Goal: Transaction & Acquisition: Book appointment/travel/reservation

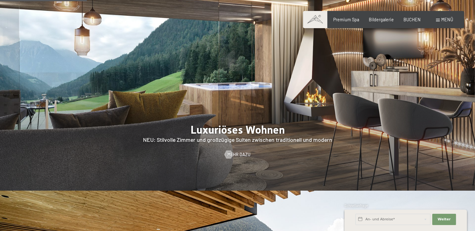
scroll to position [656, 0]
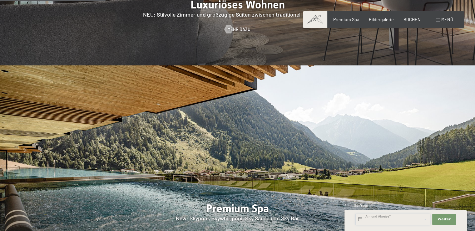
click at [396, 222] on input "text" at bounding box center [393, 218] width 75 height 11
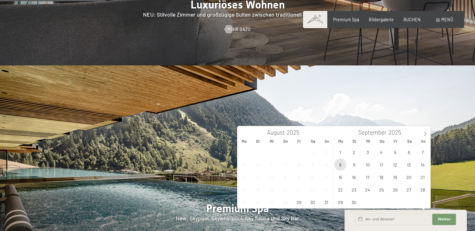
click at [340, 167] on span "8" at bounding box center [340, 164] width 12 height 12
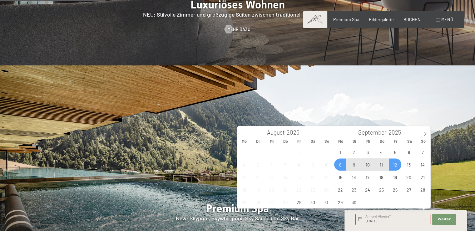
click at [392, 165] on span "12" at bounding box center [395, 164] width 12 height 12
type input "Mo. 08.09.2025 - Fr. 12.09.2025"
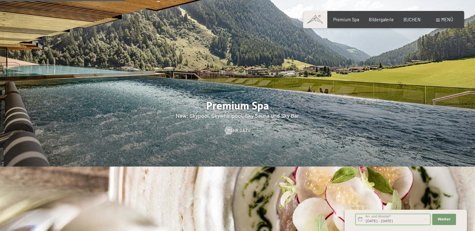
scroll to position [781, 0]
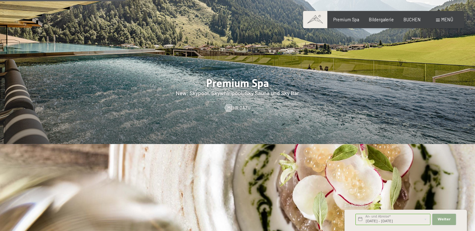
click at [446, 222] on button "Weiter Adressfelder ausblenden" at bounding box center [444, 218] width 24 height 11
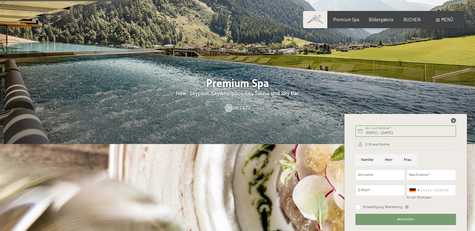
click at [454, 121] on icon at bounding box center [453, 120] width 5 height 5
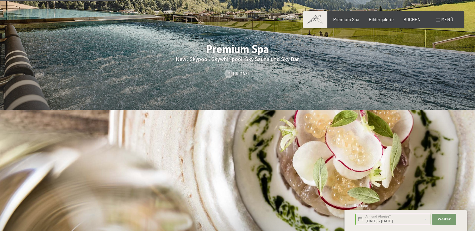
scroll to position [719, 0]
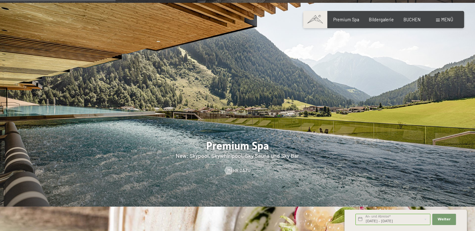
click at [442, 19] on span "Menü" at bounding box center [447, 19] width 12 height 5
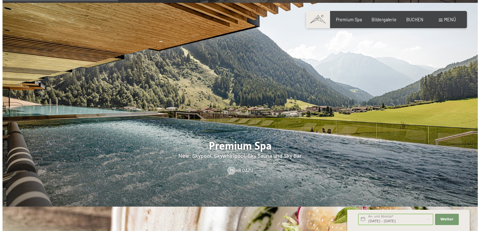
scroll to position [720, 0]
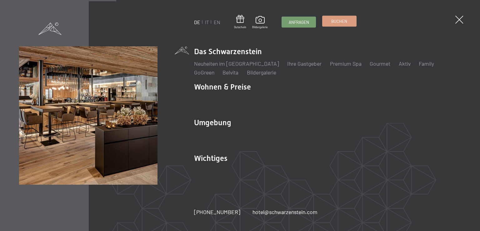
click at [345, 19] on span "Buchen" at bounding box center [339, 21] width 16 height 6
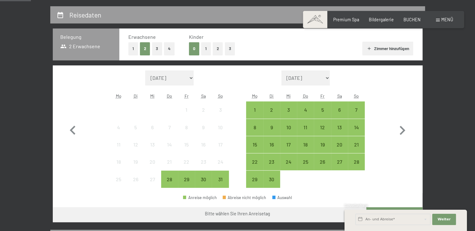
scroll to position [156, 0]
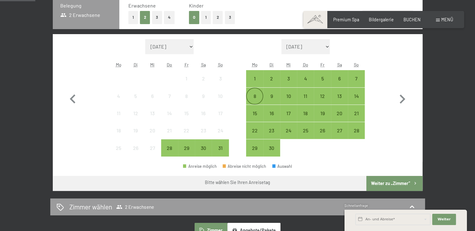
click at [258, 98] on div "8" at bounding box center [255, 101] width 16 height 16
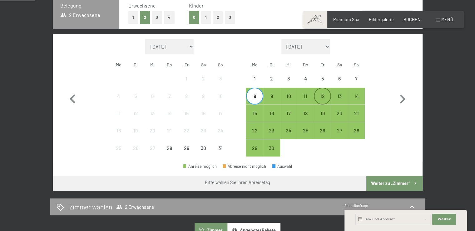
click at [321, 95] on div "12" at bounding box center [323, 101] width 16 height 16
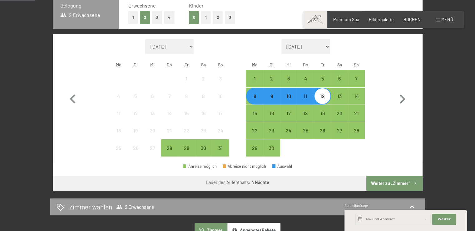
click at [407, 184] on button "Weiter zu „Zimmer“" at bounding box center [394, 183] width 56 height 15
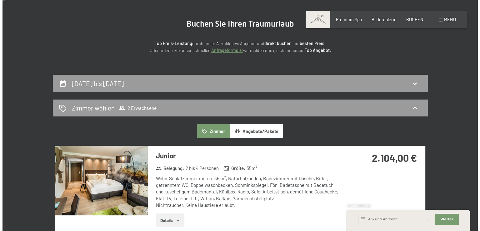
scroll to position [0, 0]
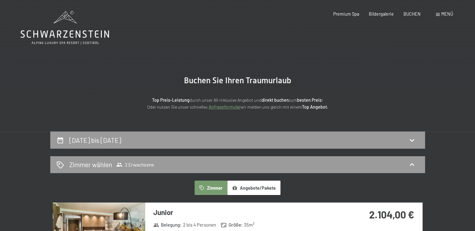
click at [442, 15] on span "Menü" at bounding box center [447, 13] width 12 height 5
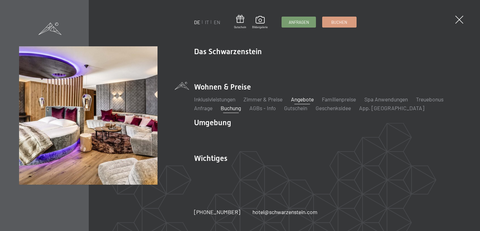
click at [296, 101] on link "Angebote" at bounding box center [302, 99] width 23 height 7
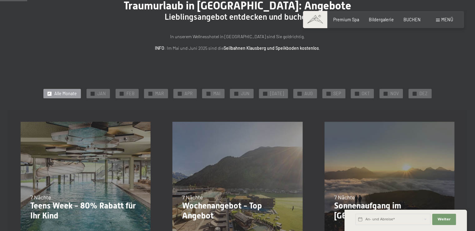
scroll to position [62, 0]
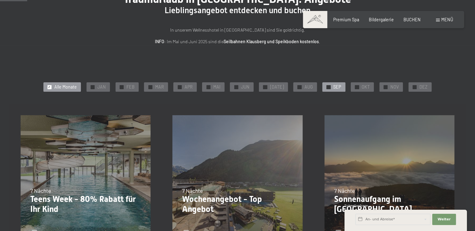
click at [323, 84] on div "✓ SEP" at bounding box center [333, 86] width 23 height 9
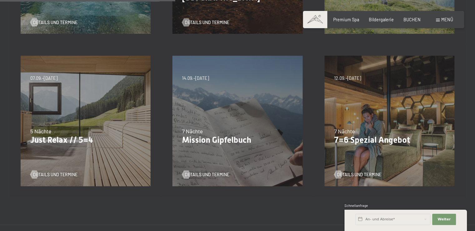
scroll to position [281, 0]
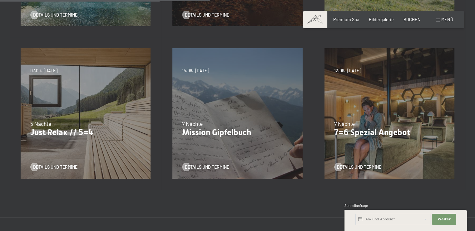
click at [64, 102] on div "07.09.–03.10.2025 21.12.–26.12.2025 11.01.–23.01.2026 08.03.–27.03.2026 08.11.–…" at bounding box center [86, 113] width 152 height 152
click at [64, 165] on span "Details und Termine" at bounding box center [61, 167] width 44 height 6
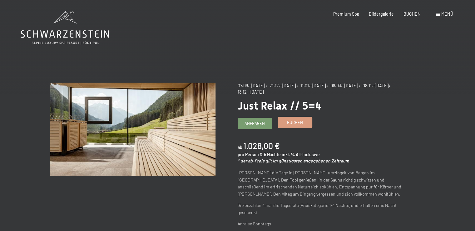
click at [286, 127] on div "Buchen" at bounding box center [295, 122] width 34 height 11
click at [286, 120] on link "Buchen" at bounding box center [295, 122] width 34 height 10
click at [290, 124] on span "Buchen" at bounding box center [295, 122] width 16 height 6
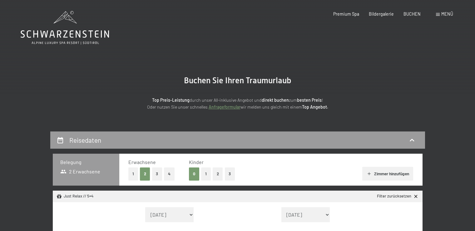
select select "[DATE]"
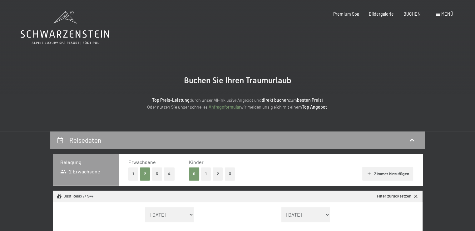
select select "[DATE]"
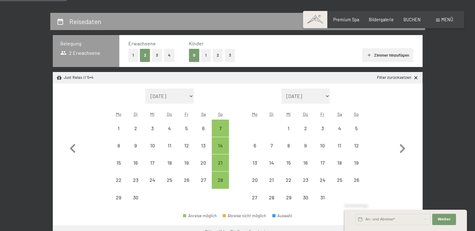
scroll to position [125, 0]
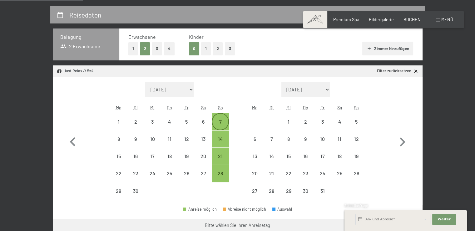
click at [222, 123] on div "7" at bounding box center [220, 127] width 16 height 16
select select "[DATE]"
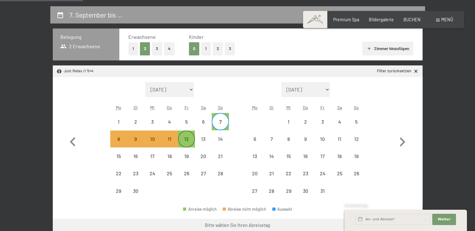
click at [188, 139] on div "12" at bounding box center [187, 144] width 16 height 16
select select "[DATE]"
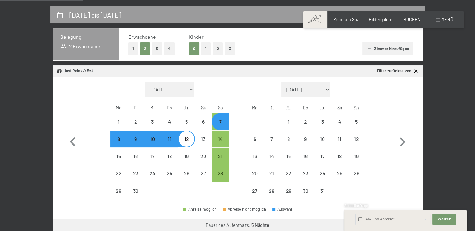
select select "[DATE]"
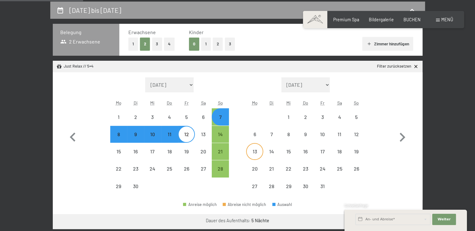
scroll to position [250, 0]
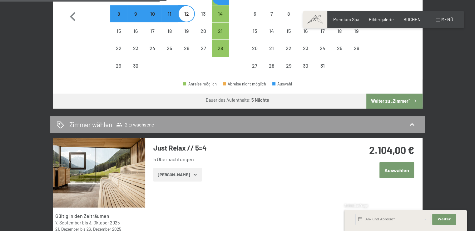
click at [395, 102] on button "Weiter zu „Zimmer“" at bounding box center [394, 100] width 56 height 15
select select "[DATE]"
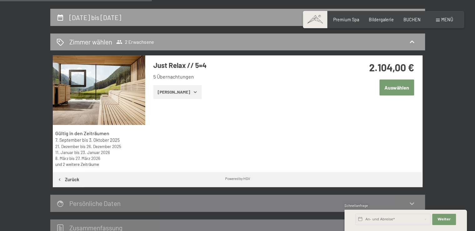
scroll to position [100, 0]
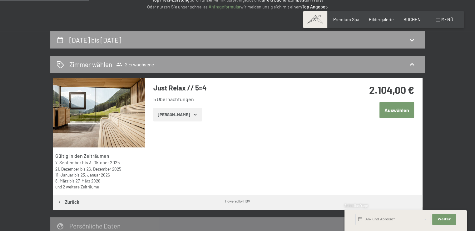
click at [174, 113] on button "[PERSON_NAME]" at bounding box center [177, 114] width 48 height 14
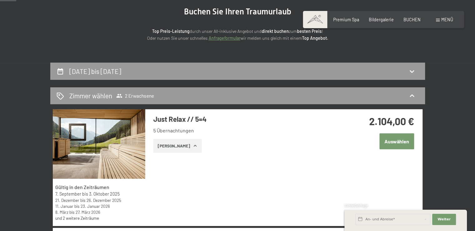
scroll to position [0, 0]
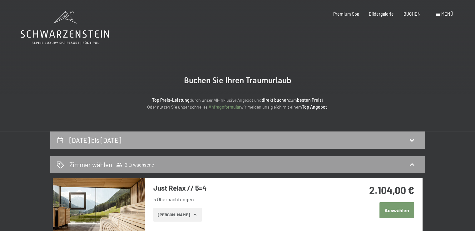
click at [59, 139] on icon at bounding box center [60, 139] width 7 height 7
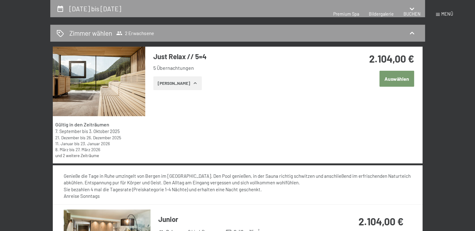
select select "[DATE]"
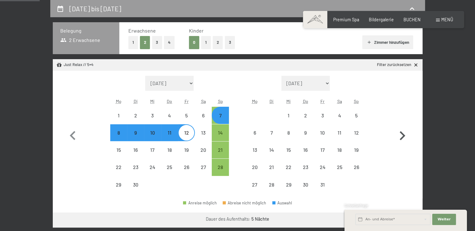
click at [402, 131] on icon "button" at bounding box center [402, 136] width 18 height 18
select select "[DATE]"
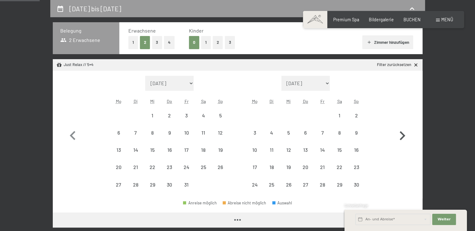
select select "[DATE]"
click at [402, 131] on icon "button" at bounding box center [402, 136] width 18 height 18
select select "[DATE]"
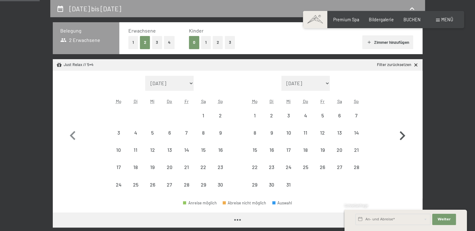
select select "[DATE]"
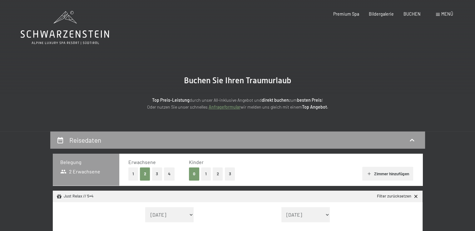
select select "[DATE]"
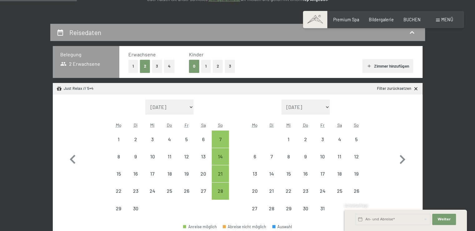
scroll to position [125, 0]
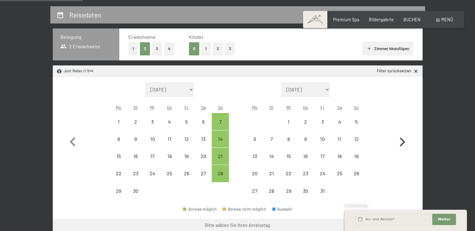
click at [400, 139] on icon "button" at bounding box center [402, 142] width 18 height 18
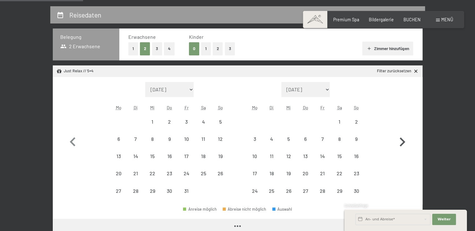
select select "[DATE]"
click at [400, 139] on icon "button" at bounding box center [402, 142] width 18 height 18
select select "[DATE]"
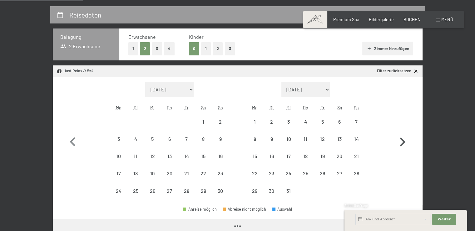
select select "[DATE]"
click at [356, 120] on div "7" at bounding box center [357, 127] width 16 height 16
select select "[DATE]"
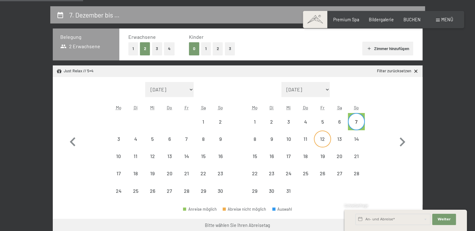
click at [321, 137] on div "12" at bounding box center [323, 144] width 16 height 16
select select "[DATE]"
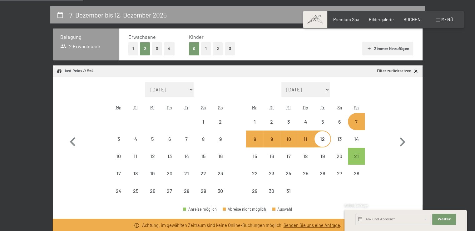
select select "[DATE]"
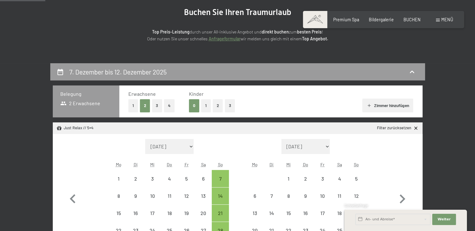
scroll to position [62, 0]
